Goal: Task Accomplishment & Management: Use online tool/utility

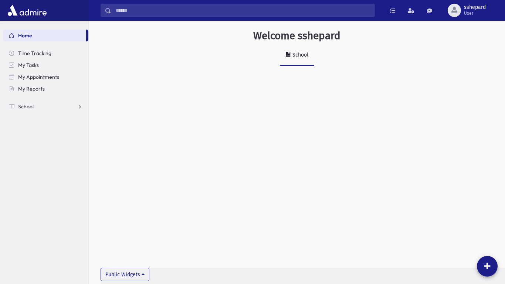
click at [36, 52] on span "Time Tracking" at bounding box center [34, 53] width 33 height 7
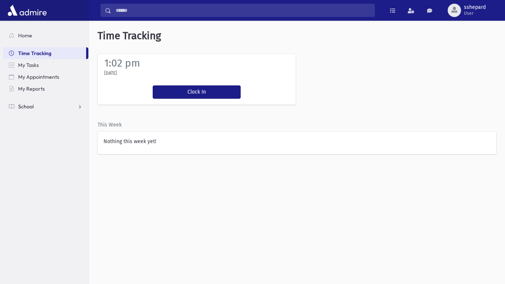
click at [66, 109] on link "School" at bounding box center [45, 107] width 85 height 12
click at [39, 128] on span "Attendance" at bounding box center [35, 130] width 27 height 7
click at [41, 155] on link "List" at bounding box center [45, 154] width 85 height 12
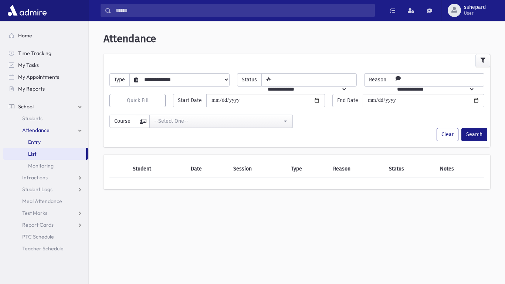
click at [58, 140] on link "Entry" at bounding box center [45, 142] width 85 height 12
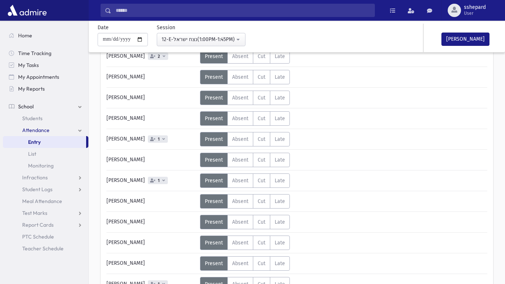
scroll to position [511, 0]
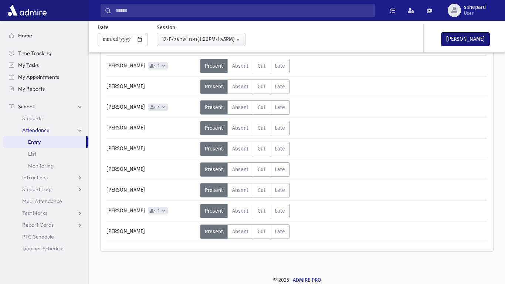
click at [465, 37] on button "Mark Done" at bounding box center [465, 39] width 48 height 13
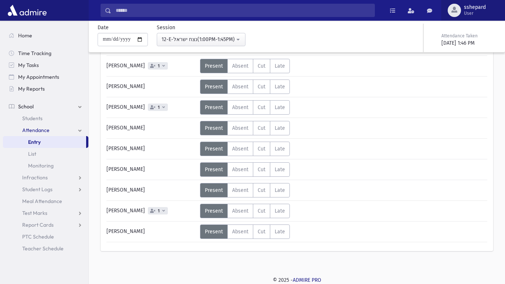
click at [476, 11] on span "User" at bounding box center [475, 13] width 22 height 6
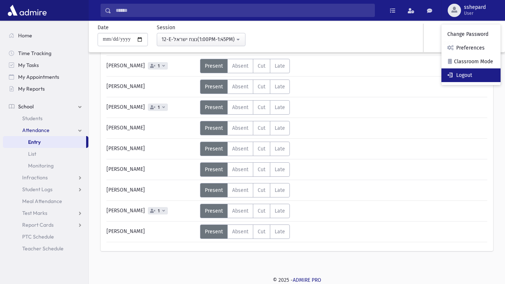
click at [487, 79] on link "Logout" at bounding box center [470, 75] width 59 height 14
